Goal: Task Accomplishment & Management: Manage account settings

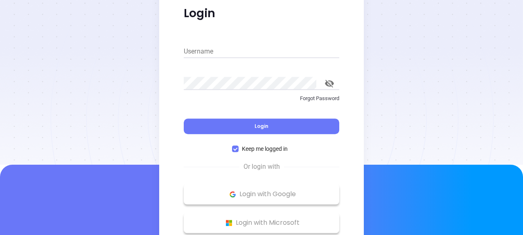
click at [199, 49] on input "Username" at bounding box center [262, 51] width 156 height 13
paste input "[EMAIL_ADDRESS][DOMAIN_NAME]"
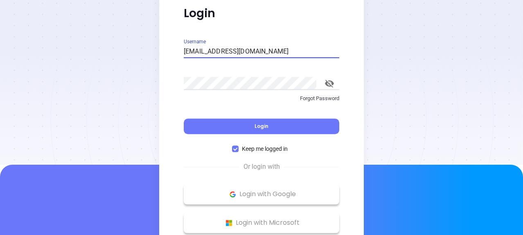
type input "[EMAIL_ADDRESS][DOMAIN_NAME]"
click at [235, 76] on div "Password Forgot Password" at bounding box center [262, 89] width 156 height 39
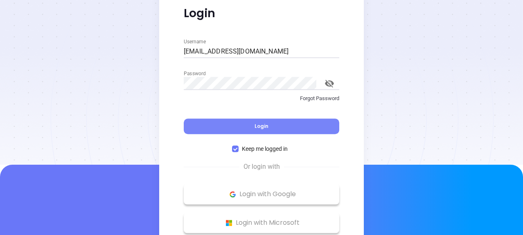
click at [262, 127] on span "Login" at bounding box center [262, 126] width 14 height 7
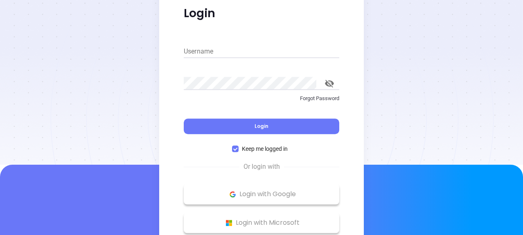
click at [200, 47] on input "Username" at bounding box center [262, 51] width 156 height 13
paste input "developer@binoxmsp.com"
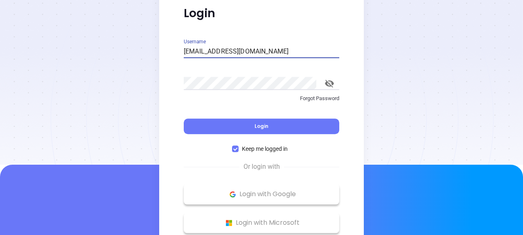
click at [186, 51] on input "developer@binoxmsp.com" at bounding box center [262, 51] width 156 height 13
type input "developer@binoxmsp.com"
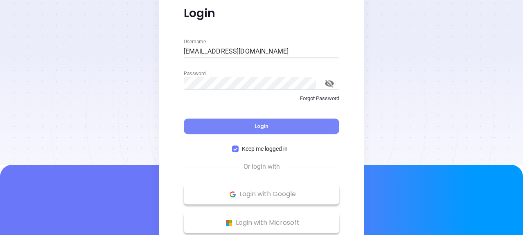
click at [261, 124] on span "Login" at bounding box center [262, 126] width 14 height 7
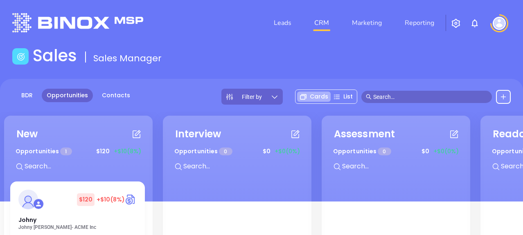
click at [499, 27] on img at bounding box center [499, 23] width 13 height 13
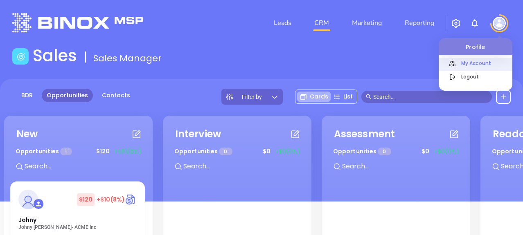
click at [476, 62] on p "My Account" at bounding box center [484, 63] width 55 height 9
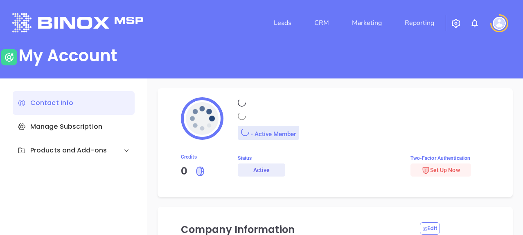
type input "Binox"
type input "Test"
type input "[EMAIL_ADDRESS][DOMAIN_NAME]"
type input "Binox Test"
type input "Management"
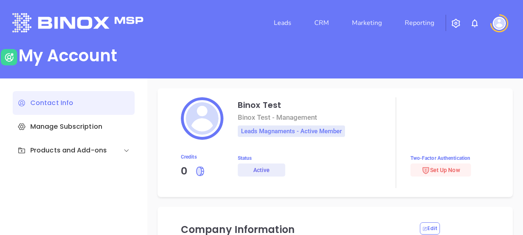
type input "Binox Test"
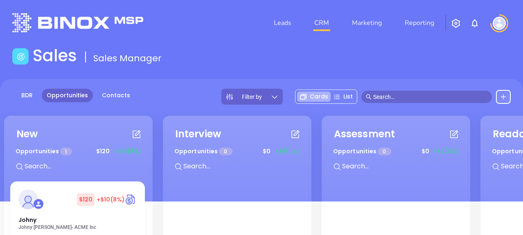
click at [498, 24] on img at bounding box center [499, 23] width 13 height 13
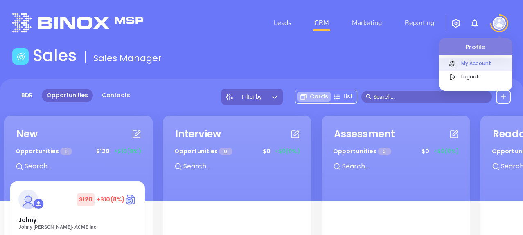
click at [470, 64] on p "My Account" at bounding box center [484, 63] width 55 height 9
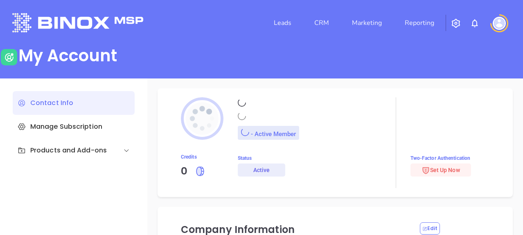
type input "Binox"
type input "Test"
type input "[EMAIL_ADDRESS][DOMAIN_NAME]"
type input "Binox Test"
type input "Management"
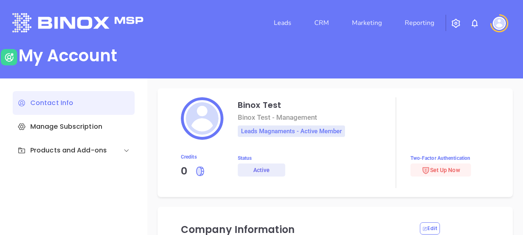
type input "Binox Test"
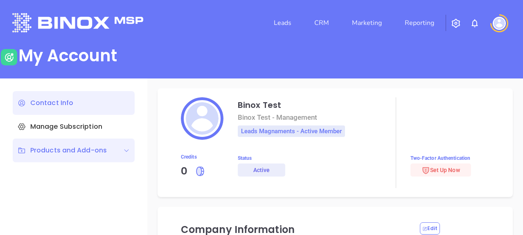
click at [44, 156] on div "Products and Add-ons" at bounding box center [74, 151] width 122 height 24
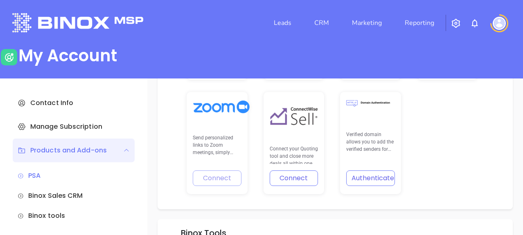
scroll to position [299, 0]
click at [215, 181] on div "Send personalized links to Zoom meetings, simply authenticate with your Zoom ac…" at bounding box center [217, 143] width 61 height 102
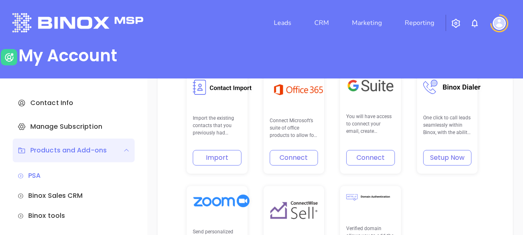
scroll to position [287, 0]
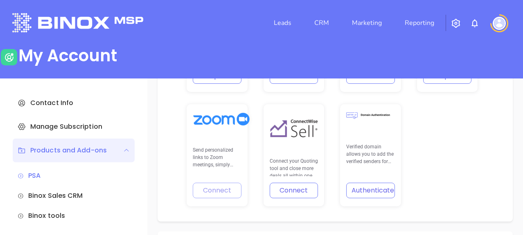
click at [219, 194] on div "Send personalized links to Zoom meetings, simply authenticate with your Zoom ac…" at bounding box center [217, 155] width 61 height 102
click at [213, 190] on div "Send personalized links to Zoom meetings, simply authenticate with your Zoom ac…" at bounding box center [217, 155] width 61 height 102
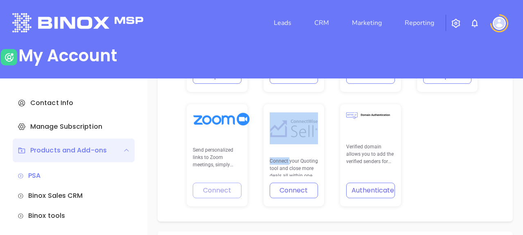
click at [213, 190] on div "Send personalized links to Zoom meetings, simply authenticate with your Zoom ac…" at bounding box center [217, 155] width 61 height 102
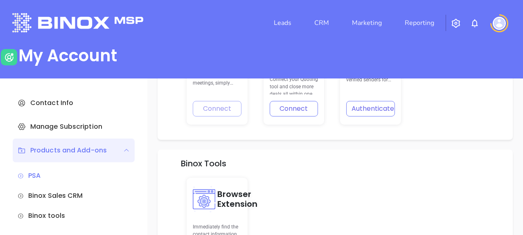
scroll to position [391, 0]
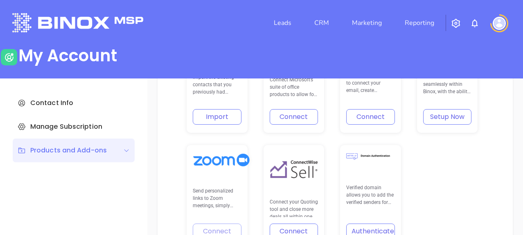
scroll to position [287, 0]
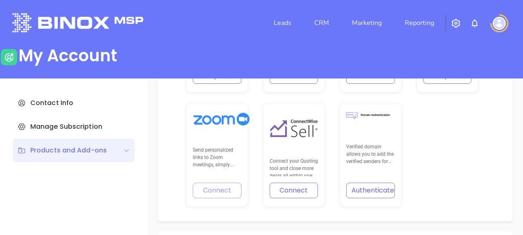
click at [220, 120] on img at bounding box center [221, 120] width 57 height 14
click at [217, 193] on div "Send personalized links to Zoom meetings, simply authenticate with your Zoom ac…" at bounding box center [217, 155] width 61 height 102
click at [502, 22] on img at bounding box center [499, 23] width 13 height 13
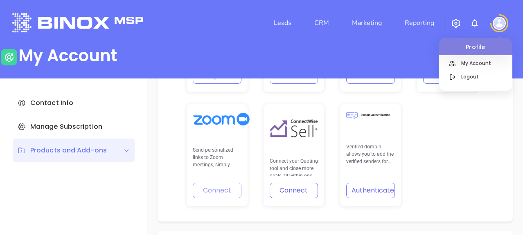
click at [470, 128] on div "Import the existing contacts that you previously had engagements with from anot…" at bounding box center [335, 98] width 307 height 229
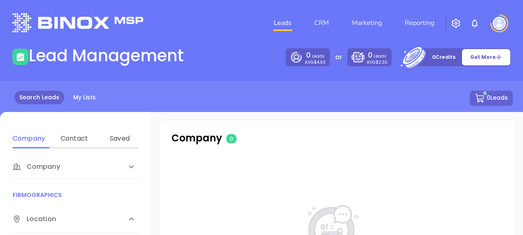
click at [500, 21] on img at bounding box center [499, 23] width 13 height 13
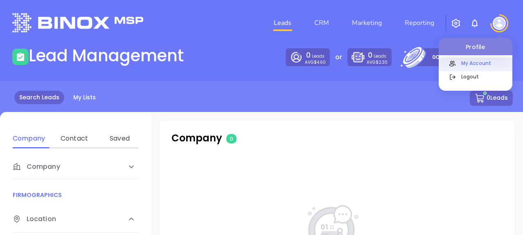
click at [478, 63] on p "My Account" at bounding box center [484, 63] width 55 height 9
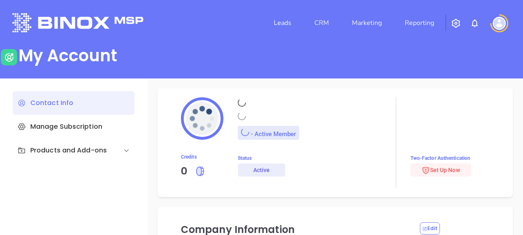
type input "Binox"
type input "Test"
type input "developer@binoxmsp.com"
type input "Binox Test"
type input "Management"
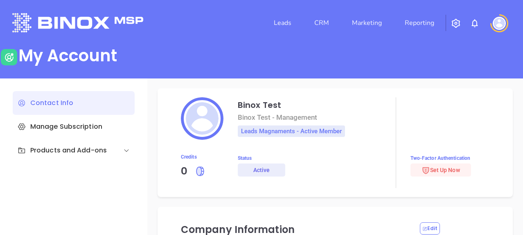
type input "Binox Test"
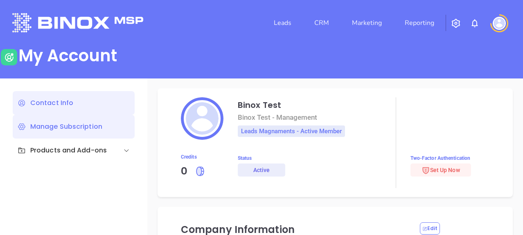
click at [80, 127] on div "Manage Subscription" at bounding box center [74, 127] width 122 height 24
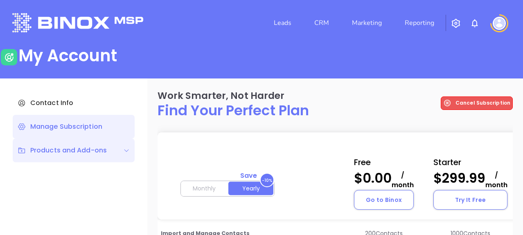
click at [54, 154] on div "Products and Add-ons" at bounding box center [62, 151] width 89 height 10
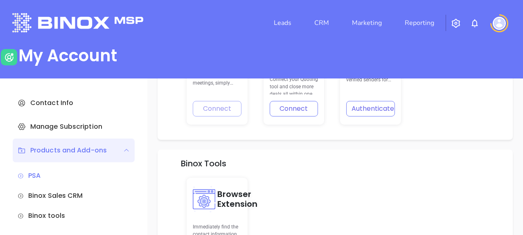
scroll to position [287, 0]
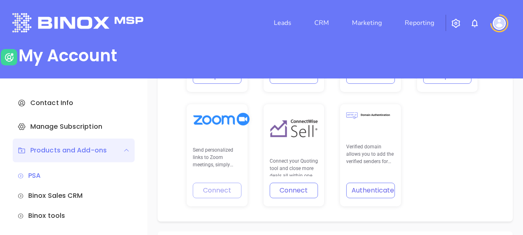
click at [215, 195] on div "Send personalized links to Zoom meetings, simply authenticate with your Zoom ac…" at bounding box center [217, 155] width 61 height 102
